Goal: Task Accomplishment & Management: Manage account settings

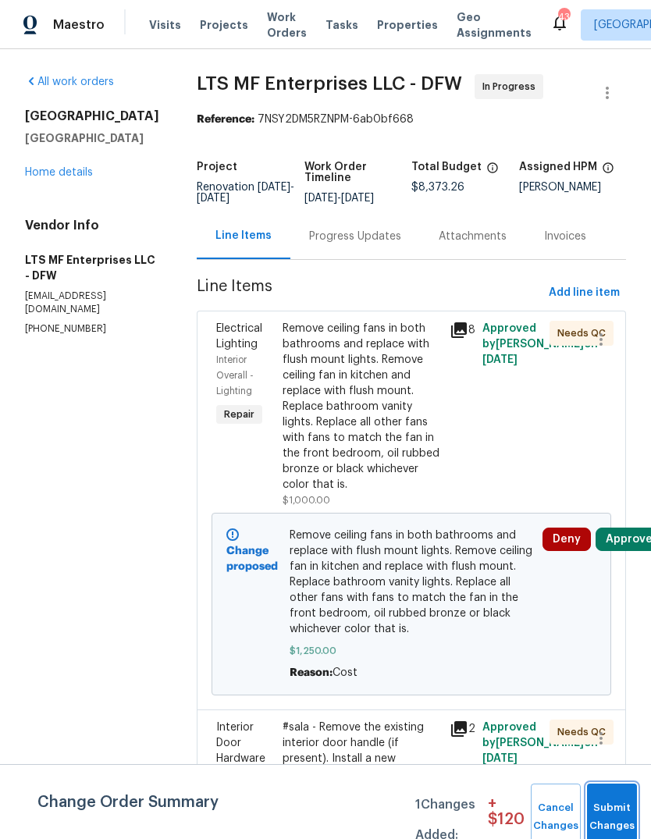
click at [604, 822] on span "Submit Changes" at bounding box center [612, 817] width 34 height 36
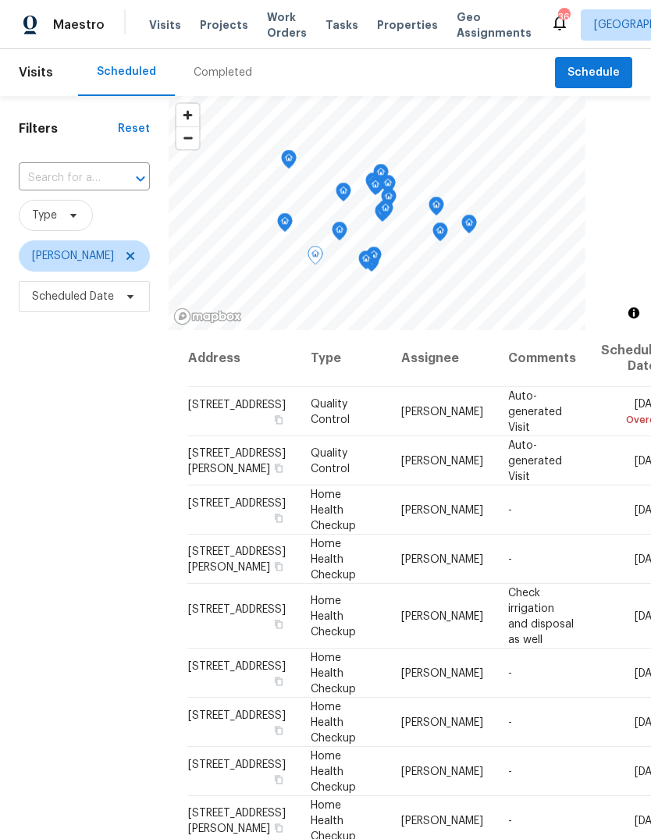
click at [0, 0] on icon at bounding box center [0, 0] width 0 height 0
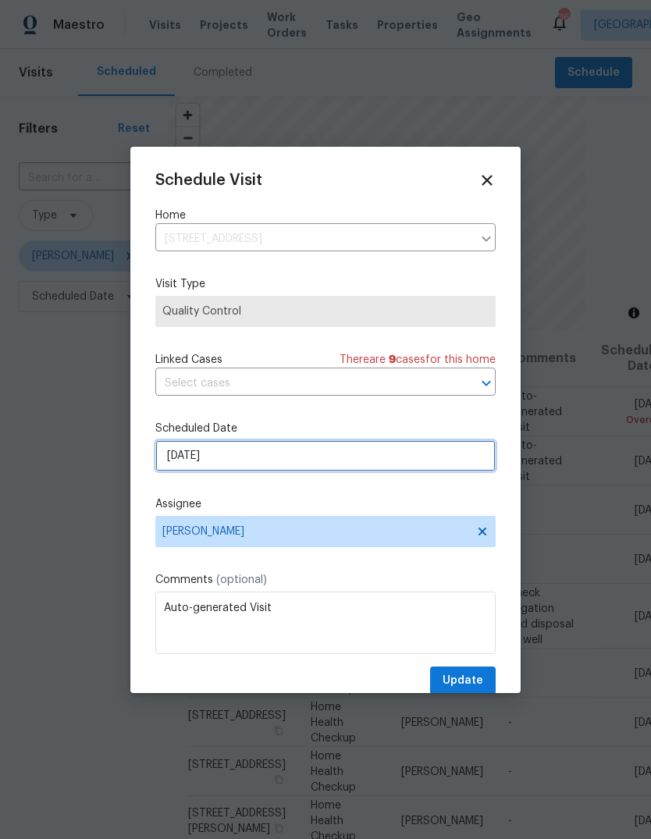
click at [236, 458] on input "8/13/2025" at bounding box center [325, 455] width 340 height 31
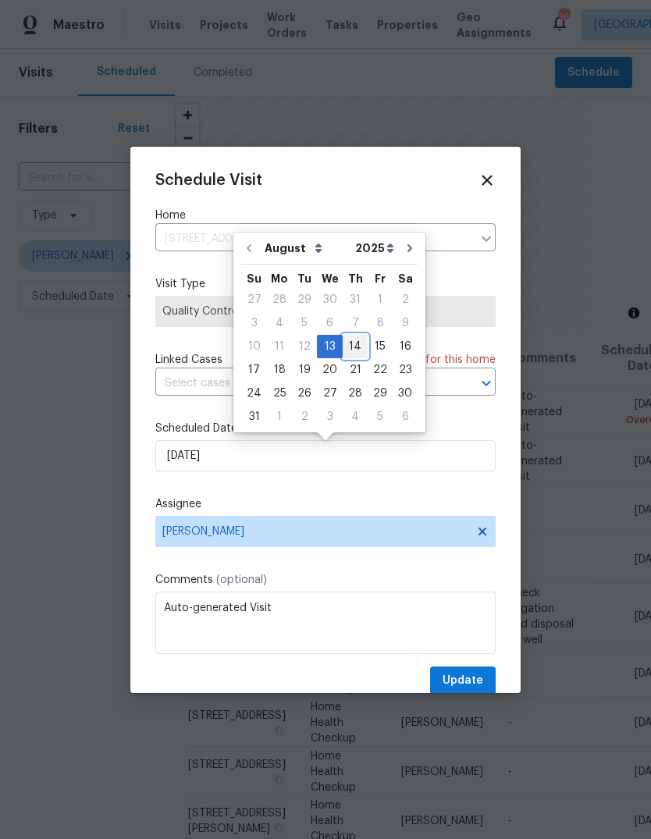
click at [352, 348] on div "14" at bounding box center [355, 347] width 25 height 22
type input "8/14/2025"
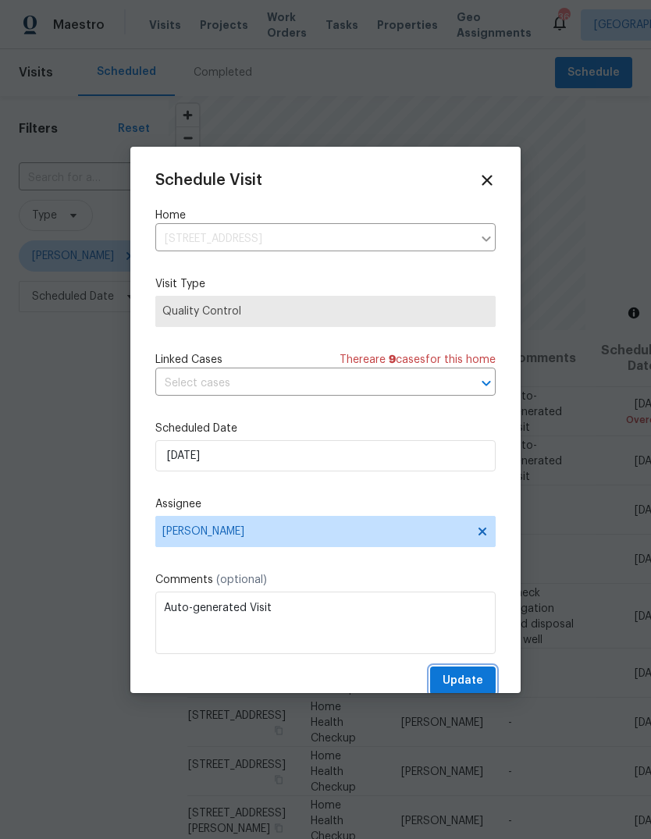
click at [467, 678] on span "Update" at bounding box center [463, 681] width 41 height 20
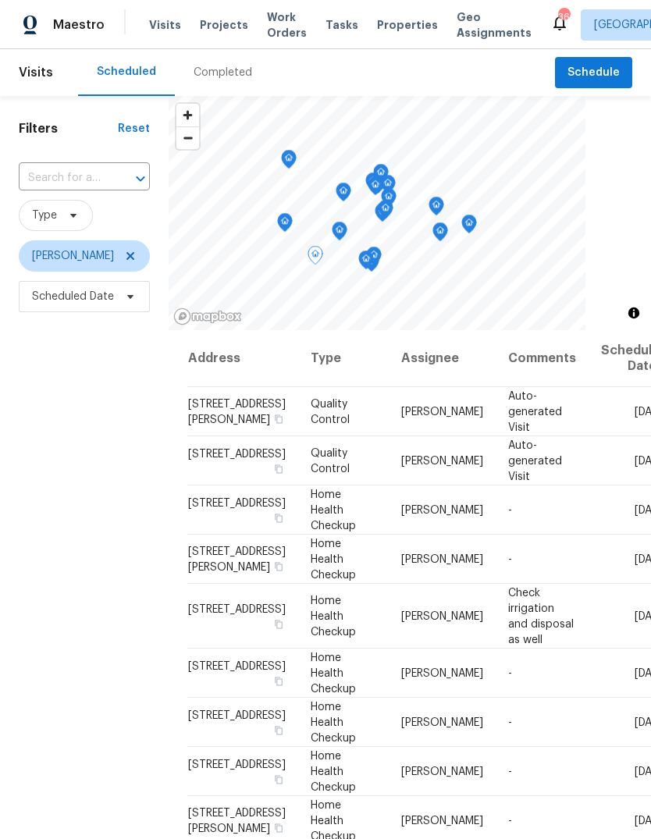
click at [0, 0] on icon at bounding box center [0, 0] width 0 height 0
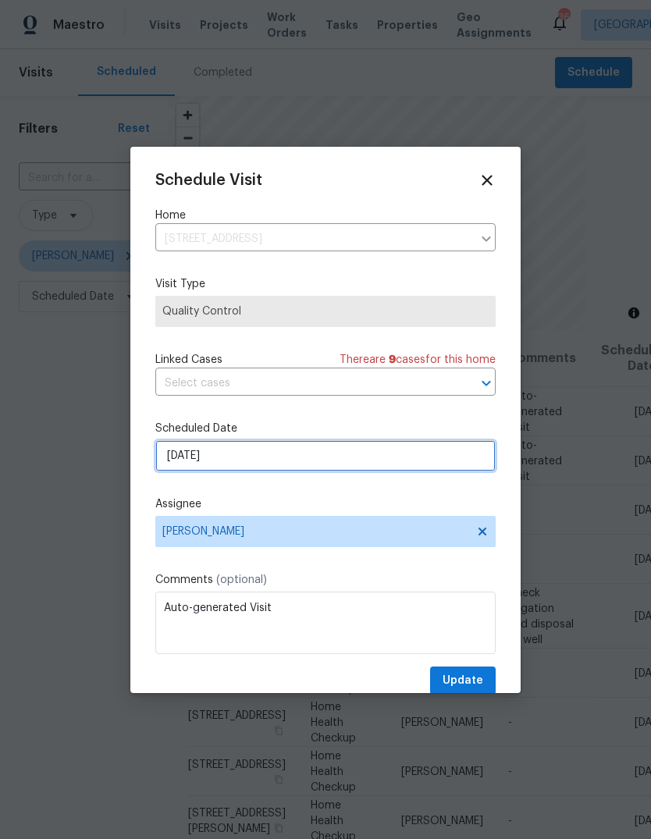
click at [248, 454] on input "8/14/2025" at bounding box center [325, 455] width 340 height 31
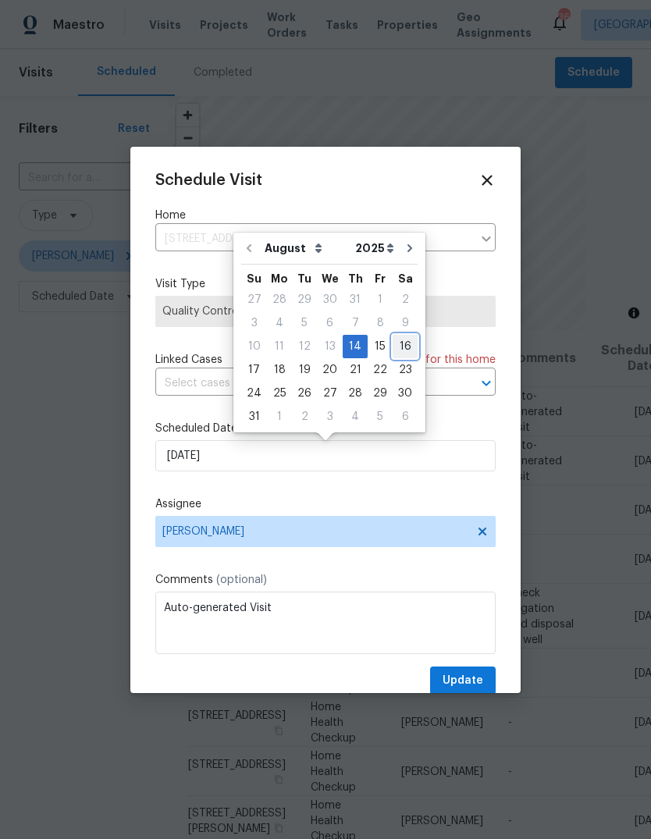
click at [404, 340] on div "16" at bounding box center [405, 347] width 25 height 22
type input "8/16/2025"
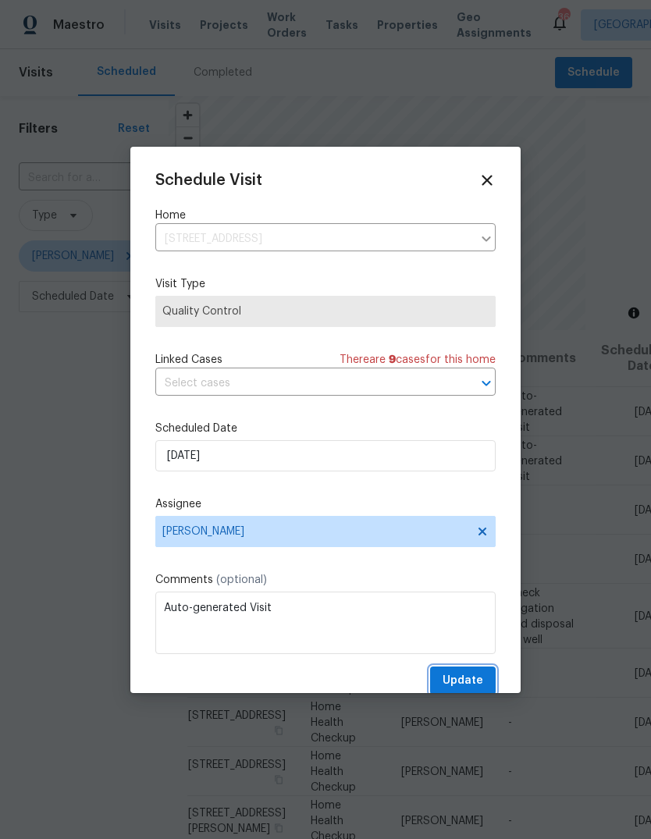
click at [466, 672] on button "Update" at bounding box center [463, 681] width 66 height 29
